Goal: Information Seeking & Learning: Learn about a topic

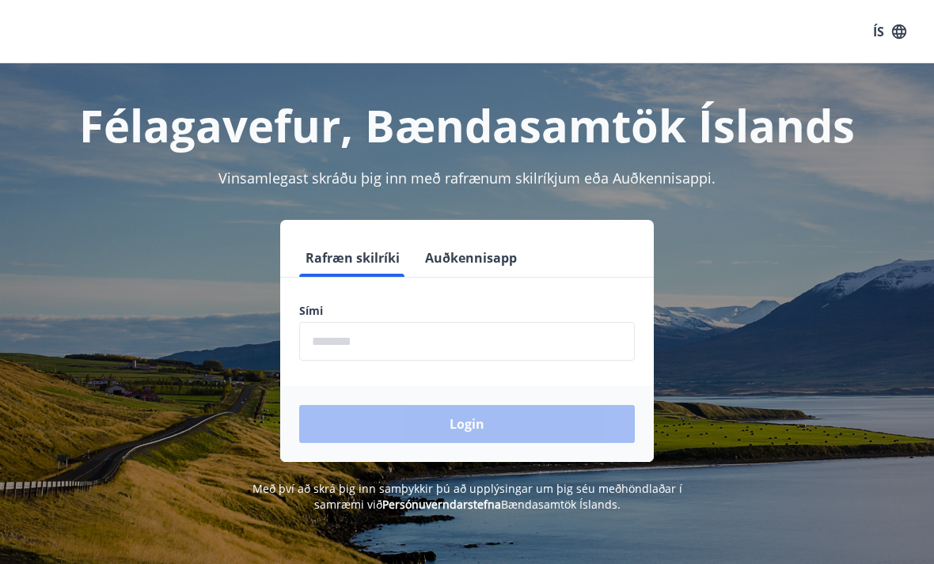
click at [339, 346] on input "phone" at bounding box center [467, 341] width 336 height 39
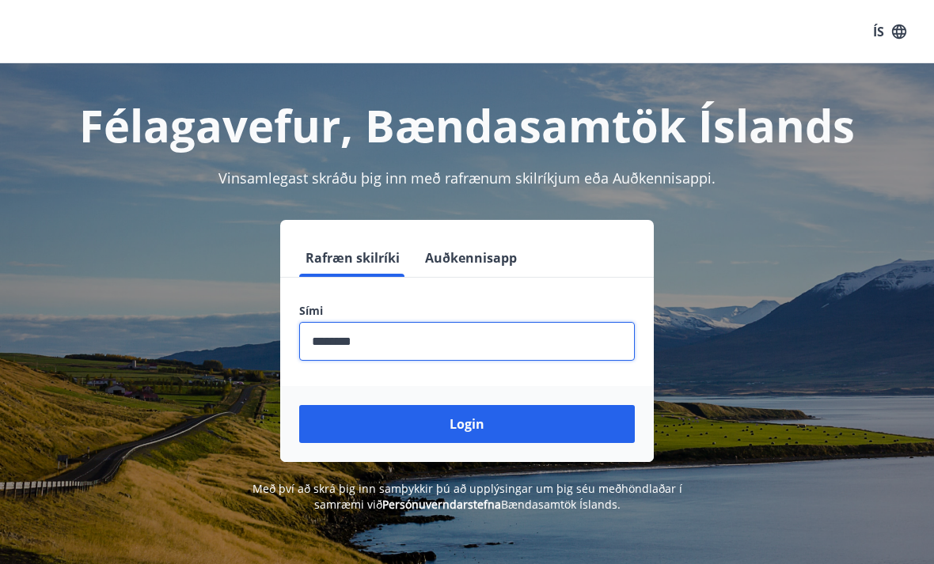
type input "********"
click at [478, 441] on button "Login" at bounding box center [467, 424] width 336 height 38
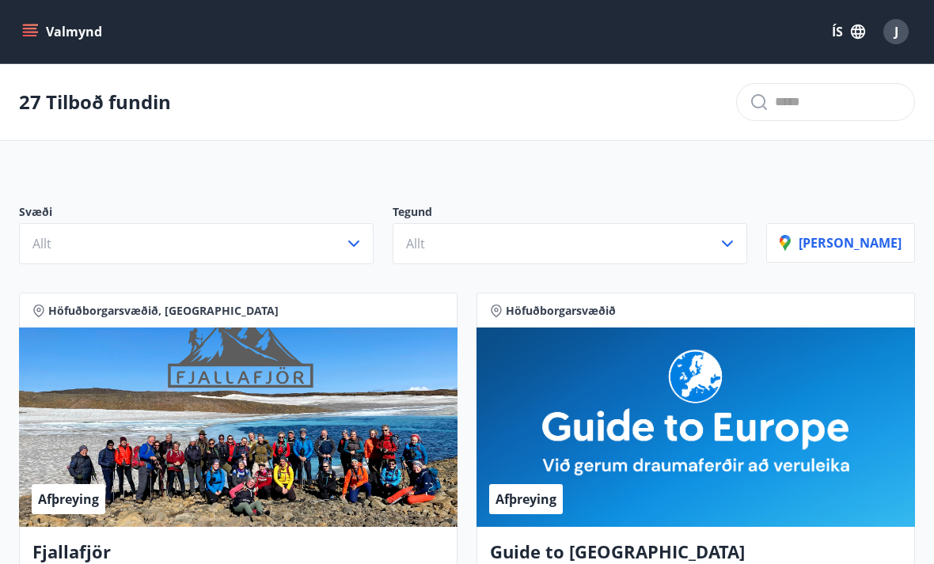
click at [363, 238] on icon "button" at bounding box center [353, 243] width 19 height 19
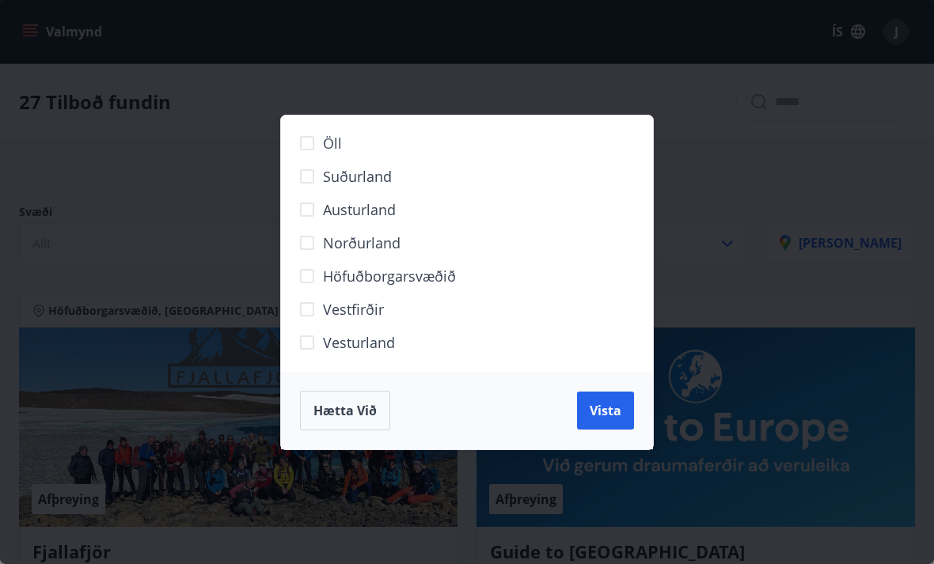
click at [382, 247] on span "Norðurland" at bounding box center [362, 243] width 78 height 21
click at [615, 408] on span "Vista" at bounding box center [606, 410] width 32 height 17
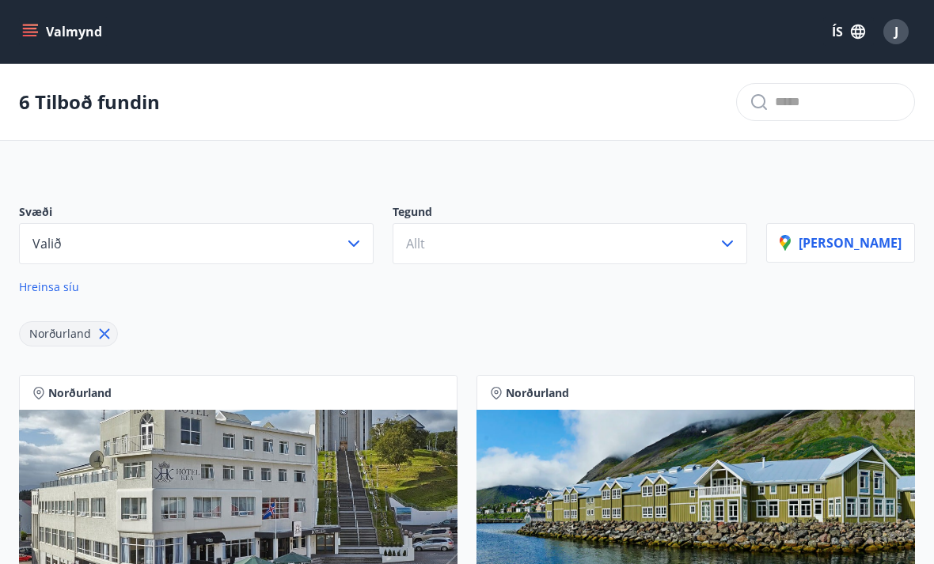
click at [737, 252] on icon "button" at bounding box center [727, 243] width 19 height 19
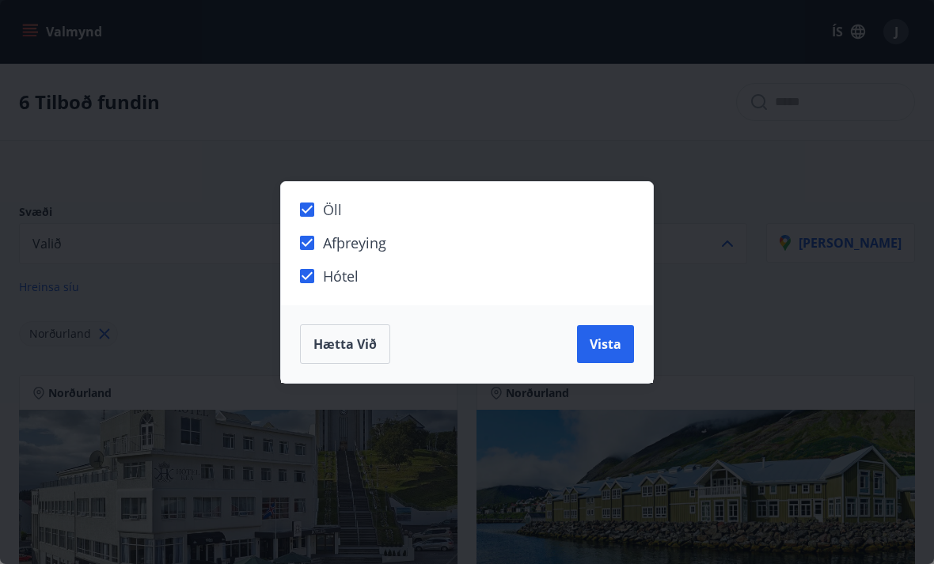
click at [605, 336] on span "Vista" at bounding box center [606, 344] width 32 height 17
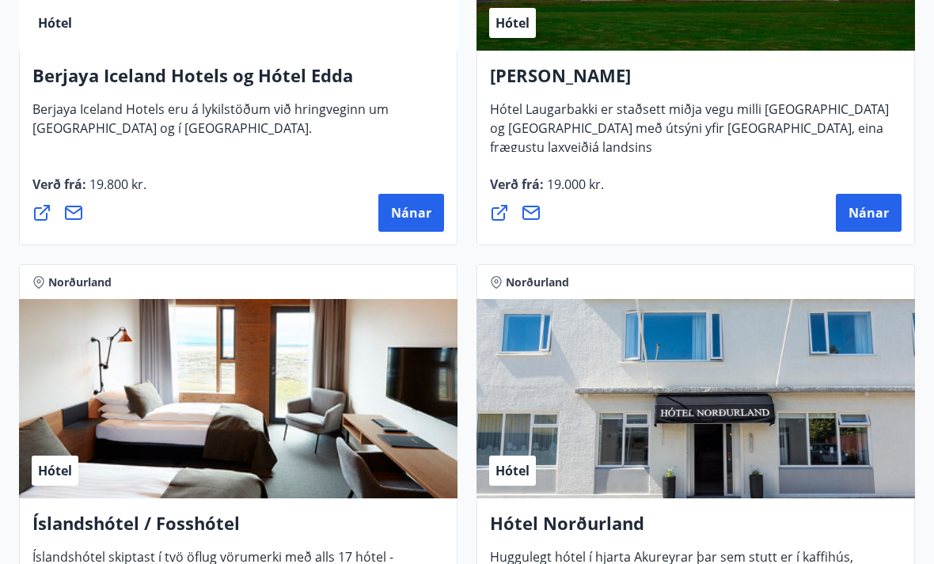
scroll to position [998, 0]
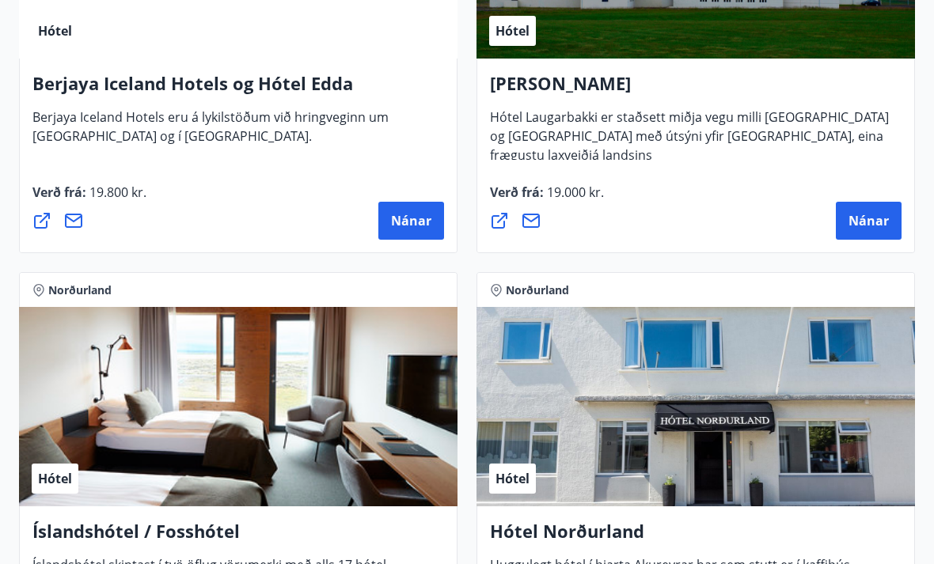
click at [408, 216] on span "Nánar" at bounding box center [411, 221] width 40 height 17
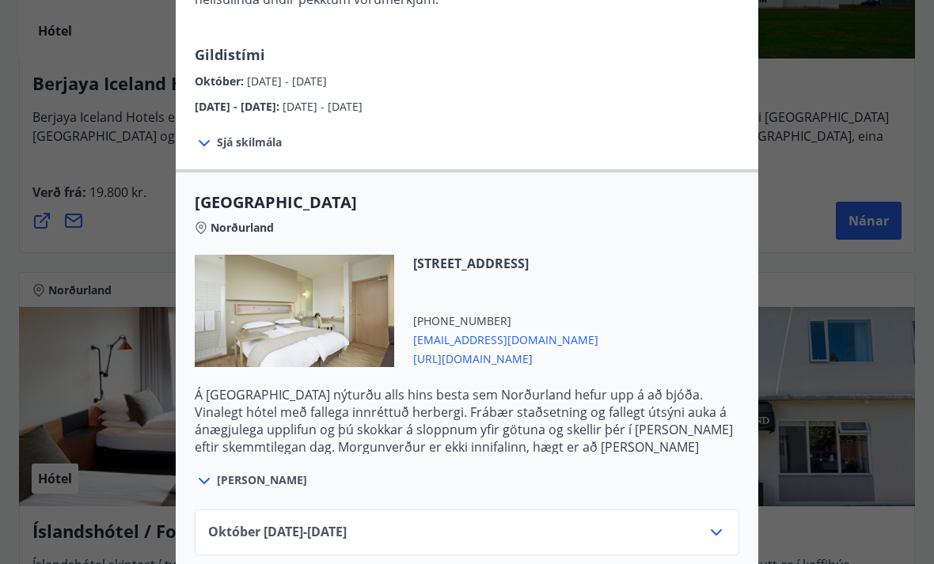
scroll to position [226, 0]
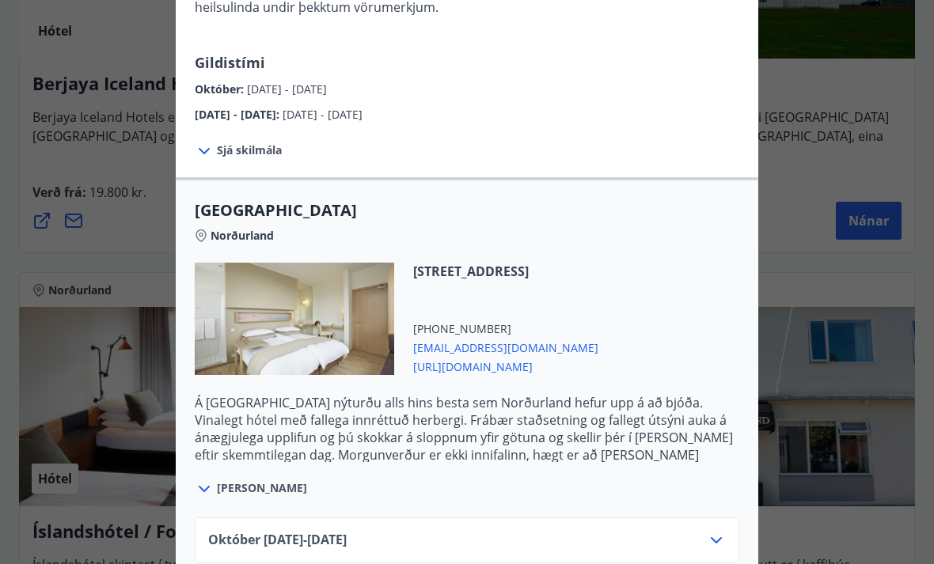
click at [506, 345] on span "reservations@icehotels.is" at bounding box center [505, 346] width 185 height 19
click at [478, 366] on span "https://www.icelandhotelcollectionbyberjaya.com/is" at bounding box center [505, 365] width 185 height 19
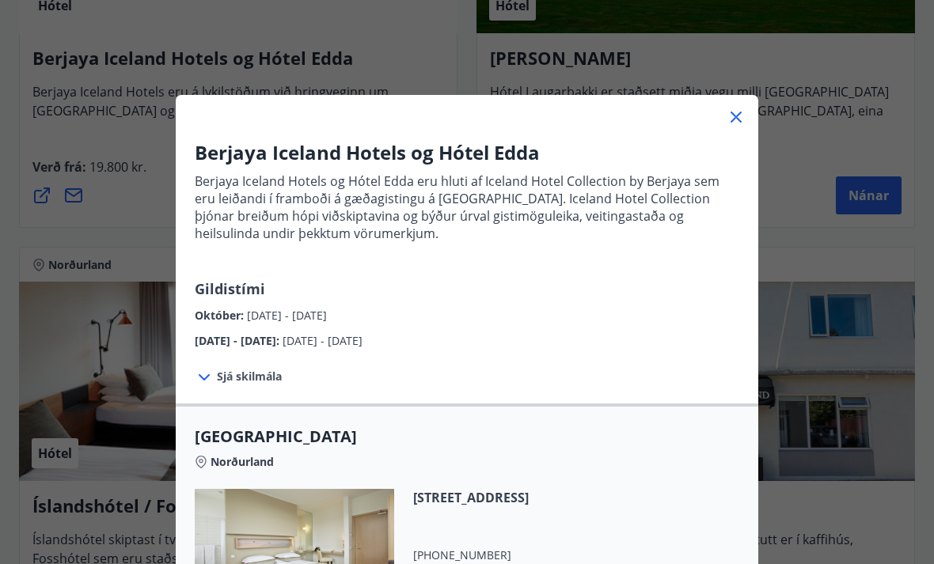
scroll to position [0, 0]
click at [736, 122] on icon at bounding box center [735, 117] width 19 height 19
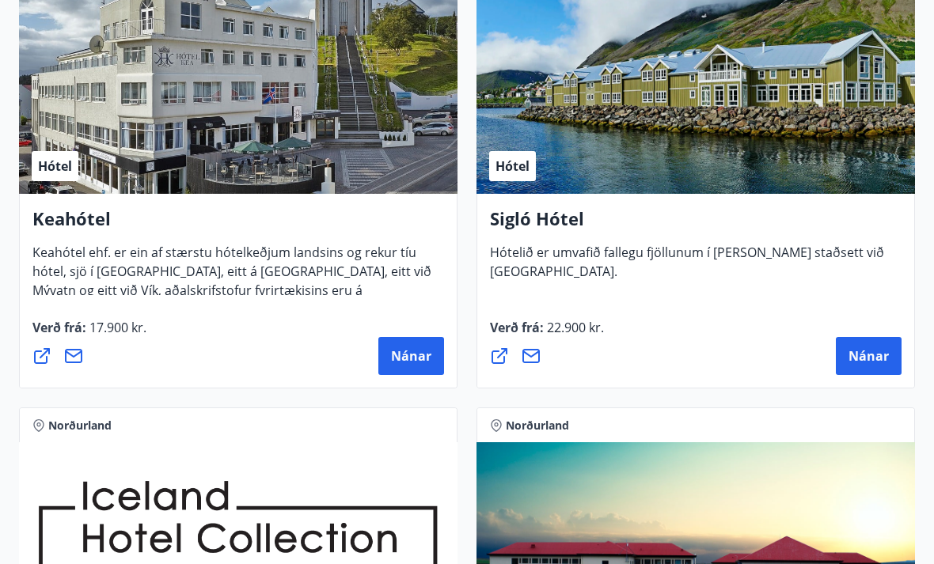
scroll to position [412, 0]
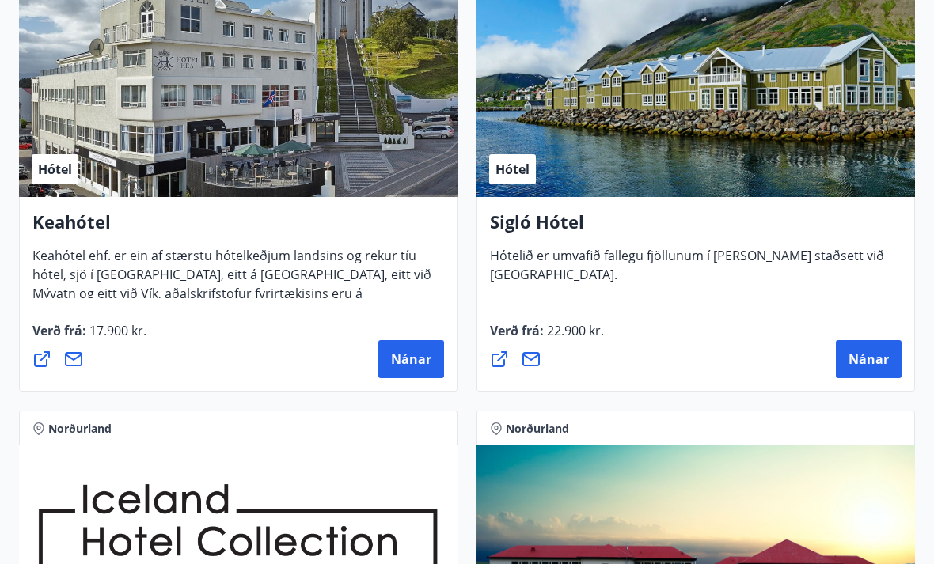
click at [415, 361] on span "Nánar" at bounding box center [411, 359] width 40 height 17
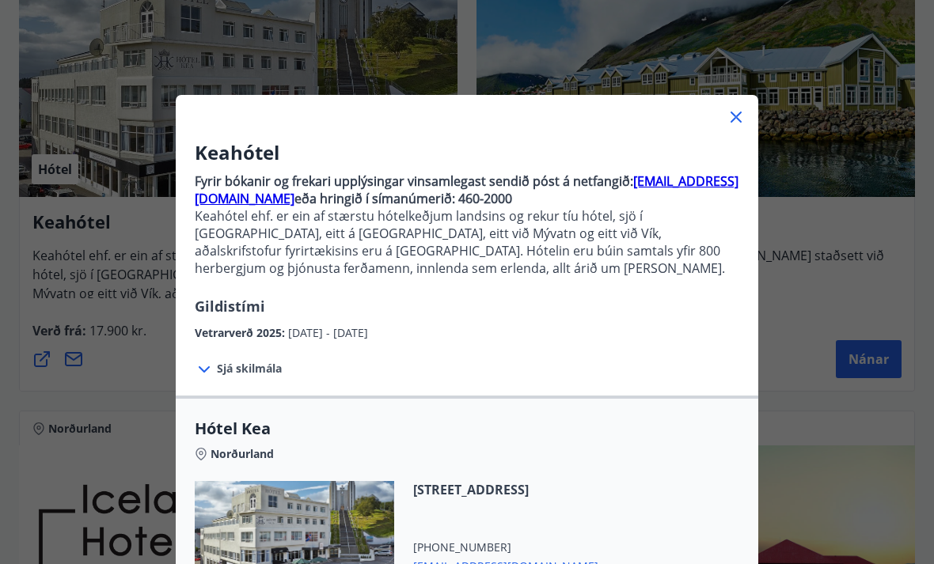
scroll to position [0, 0]
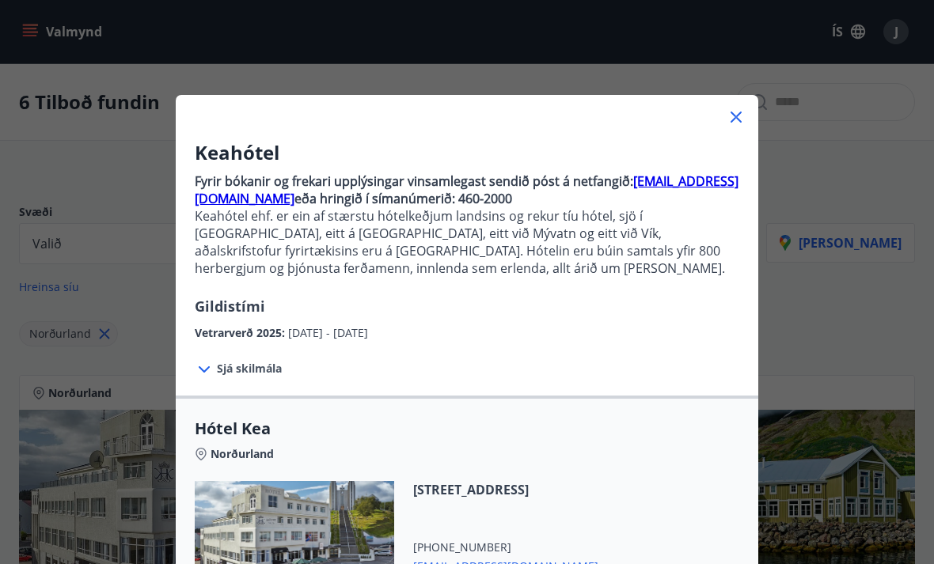
click at [740, 114] on icon at bounding box center [735, 117] width 11 height 11
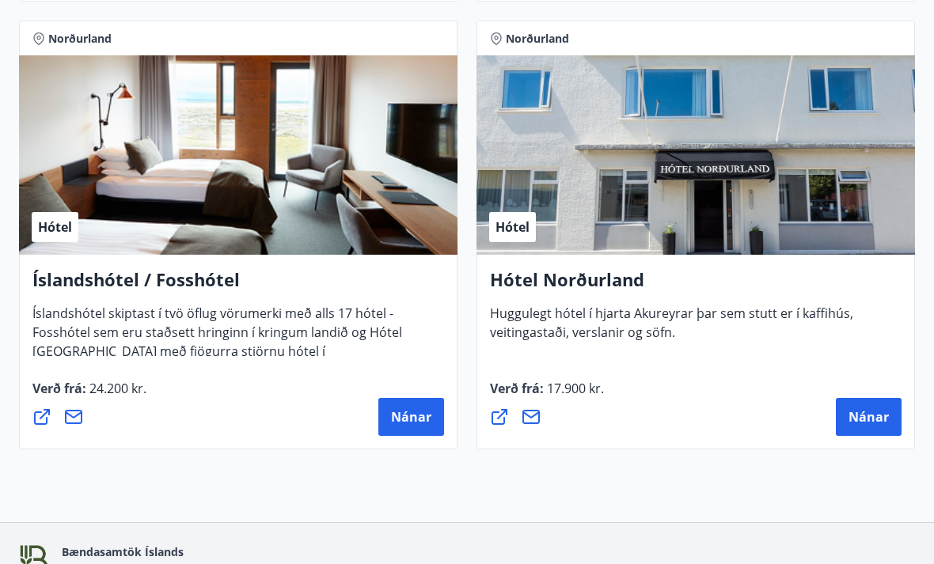
scroll to position [1253, 0]
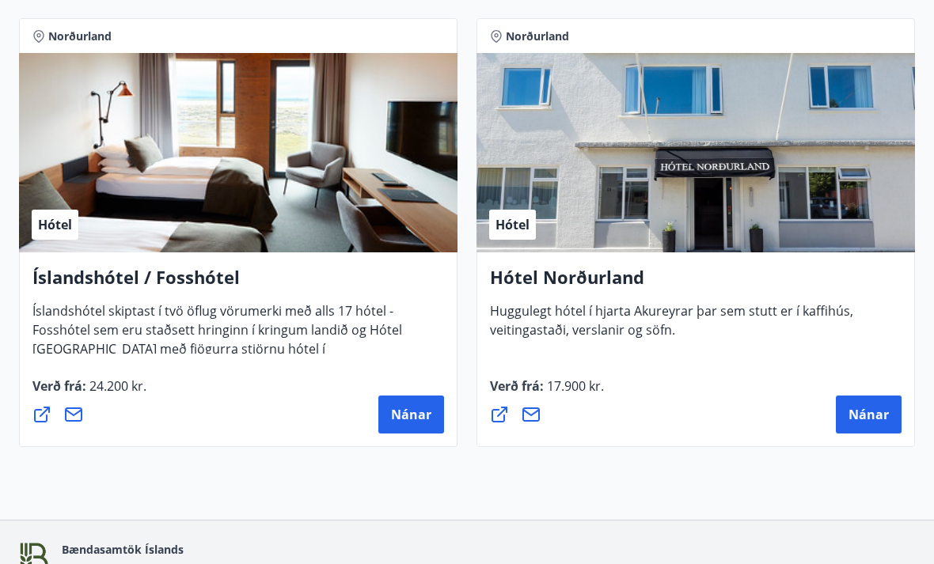
click at [865, 411] on span "Nánar" at bounding box center [868, 414] width 40 height 17
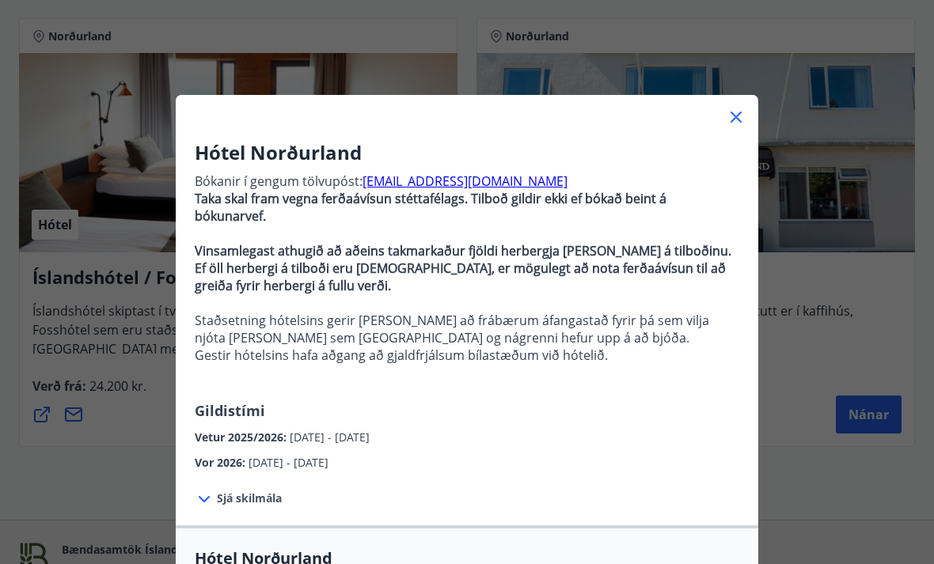
scroll to position [0, 0]
click at [740, 103] on div at bounding box center [467, 111] width 582 height 32
click at [750, 109] on div at bounding box center [467, 111] width 582 height 32
click at [740, 116] on icon at bounding box center [735, 117] width 19 height 19
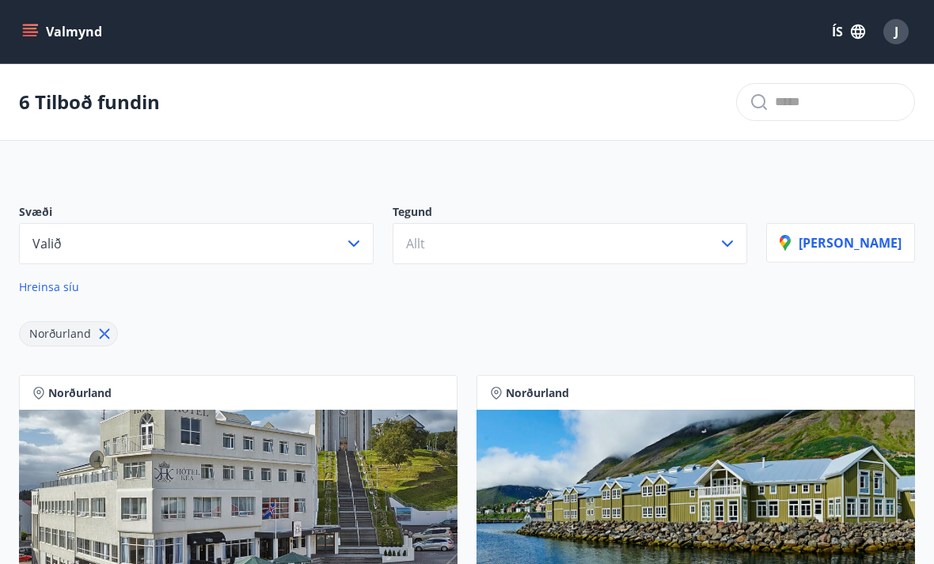
click at [31, 31] on icon "menu" at bounding box center [30, 32] width 16 height 16
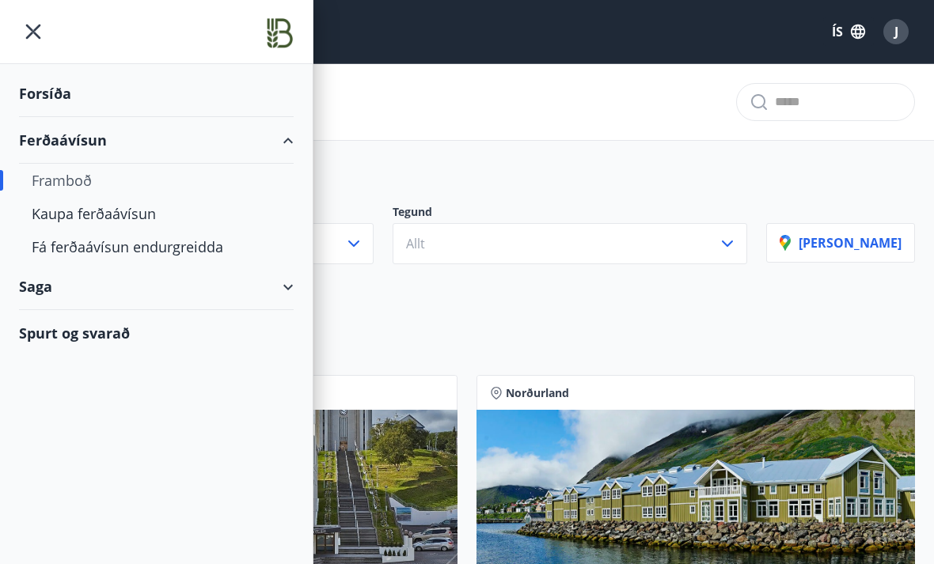
click at [68, 144] on div "Ferðaávísun" at bounding box center [156, 140] width 275 height 47
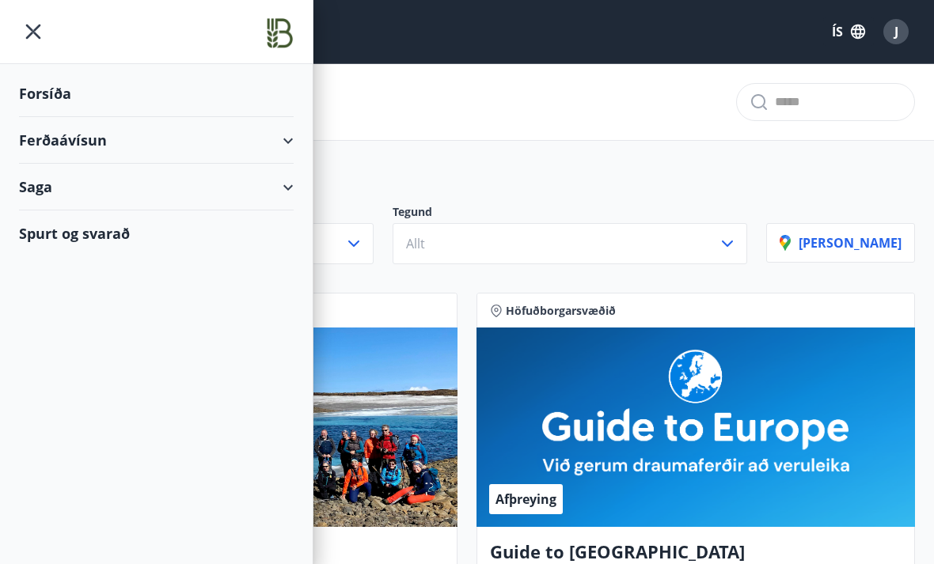
click at [40, 184] on div "Saga" at bounding box center [156, 187] width 275 height 47
click at [55, 267] on div "Punktar" at bounding box center [156, 260] width 249 height 33
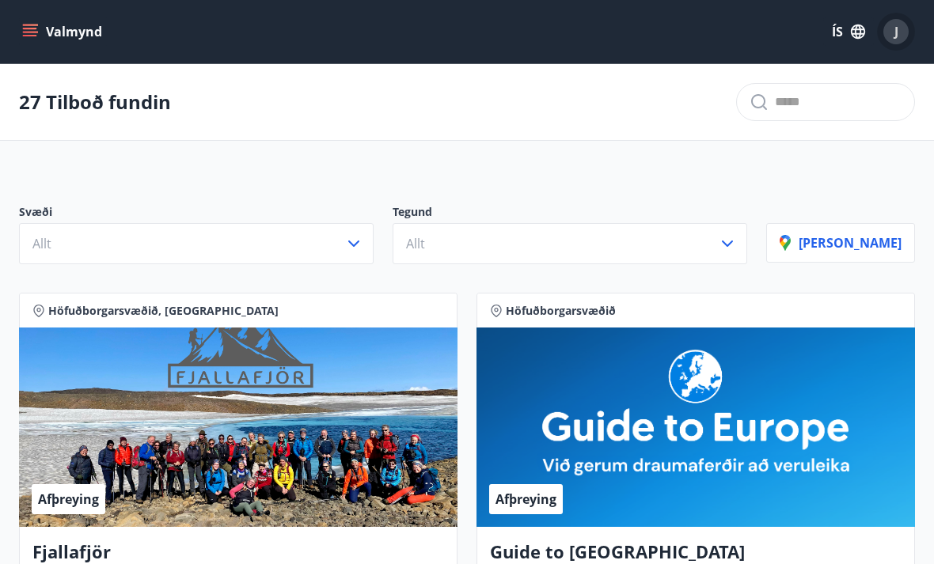
click at [894, 25] on span "J" at bounding box center [896, 31] width 4 height 17
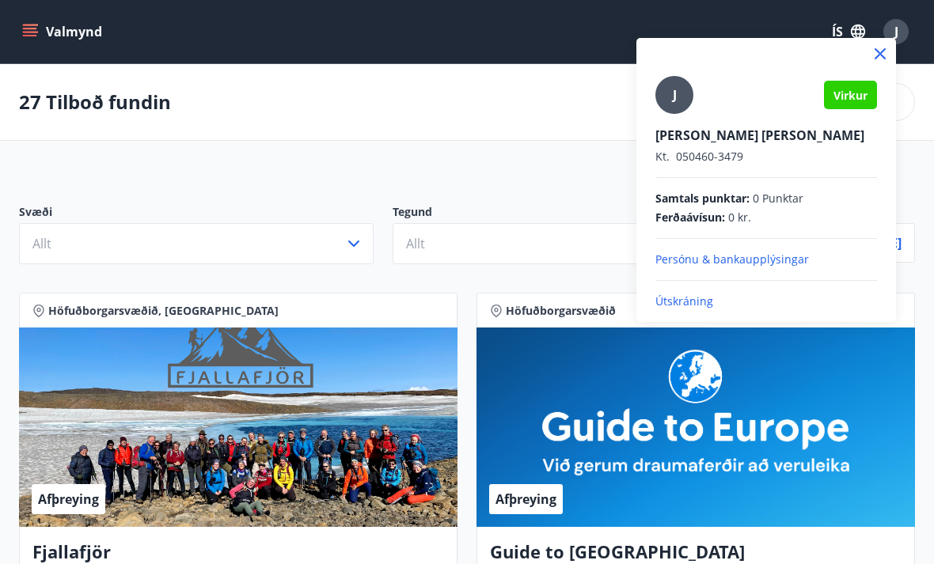
click at [684, 301] on p "Útskráning" at bounding box center [766, 302] width 222 height 16
